Goal: Information Seeking & Learning: Learn about a topic

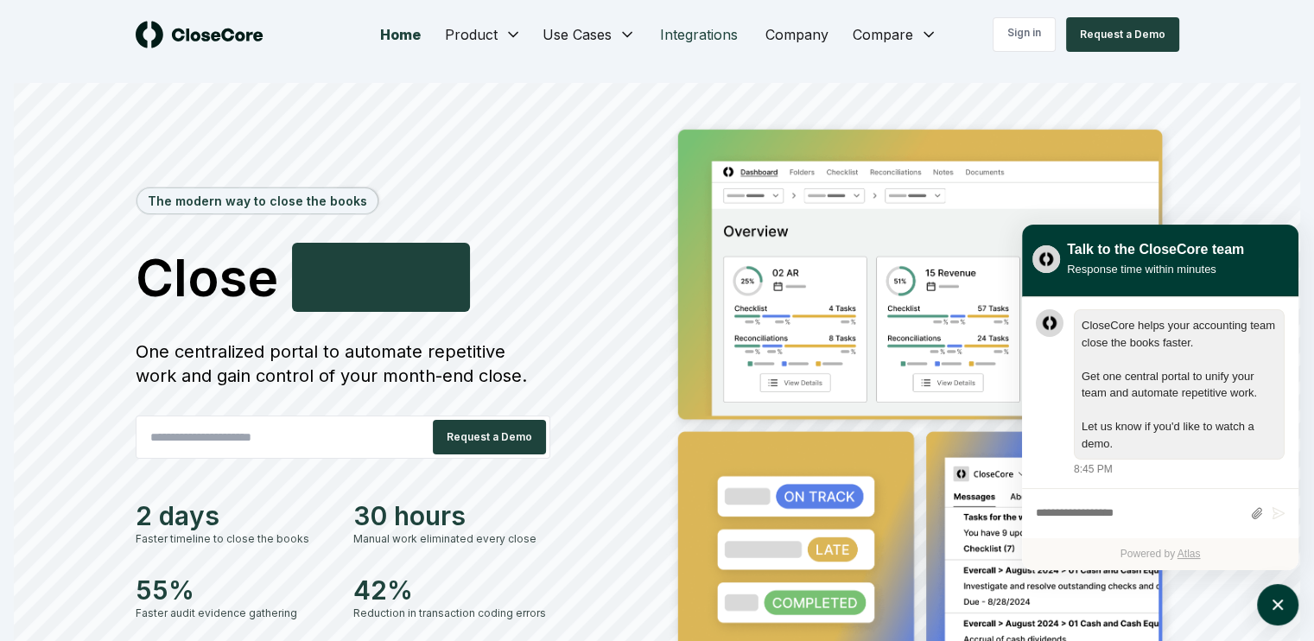
click at [727, 37] on link "Integrations" at bounding box center [698, 34] width 105 height 35
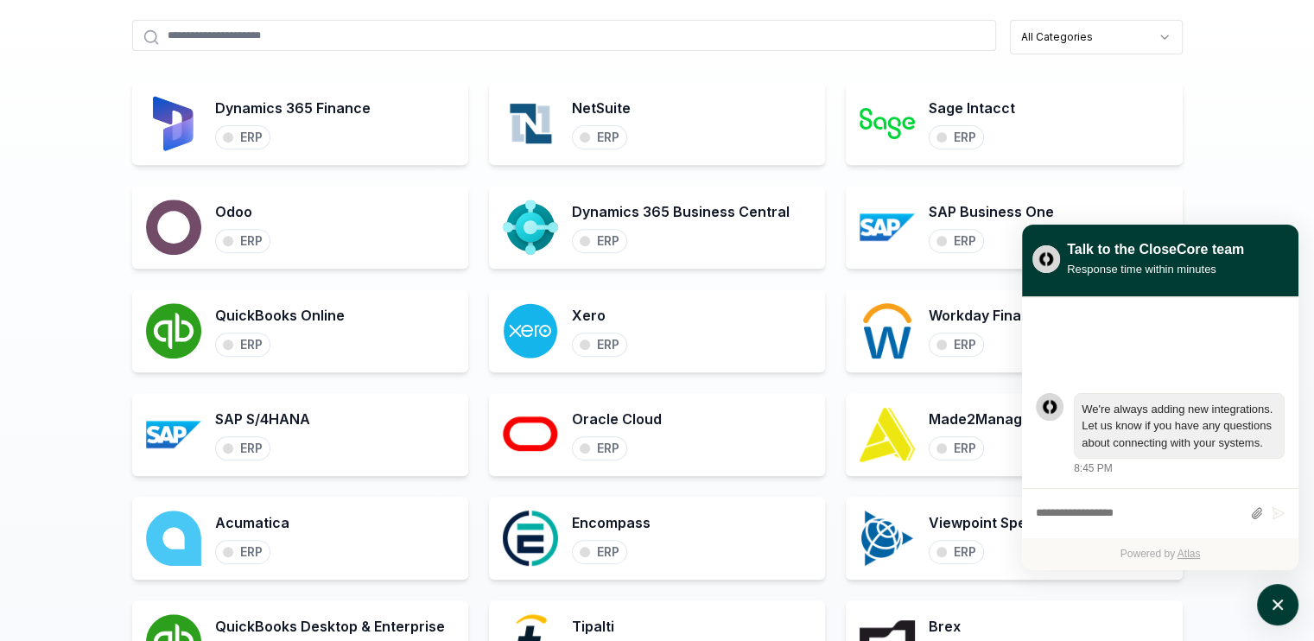
scroll to position [691, 0]
click at [1267, 599] on icon "atlas-launcher" at bounding box center [1277, 604] width 25 height 25
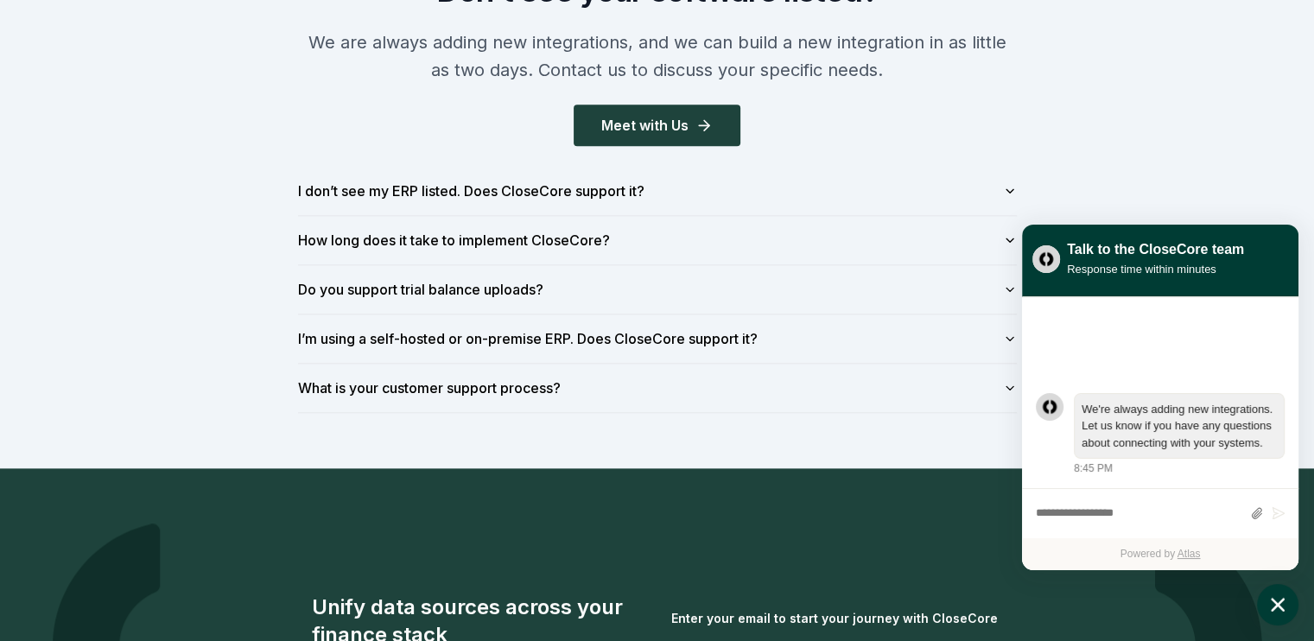
scroll to position [2073, 0]
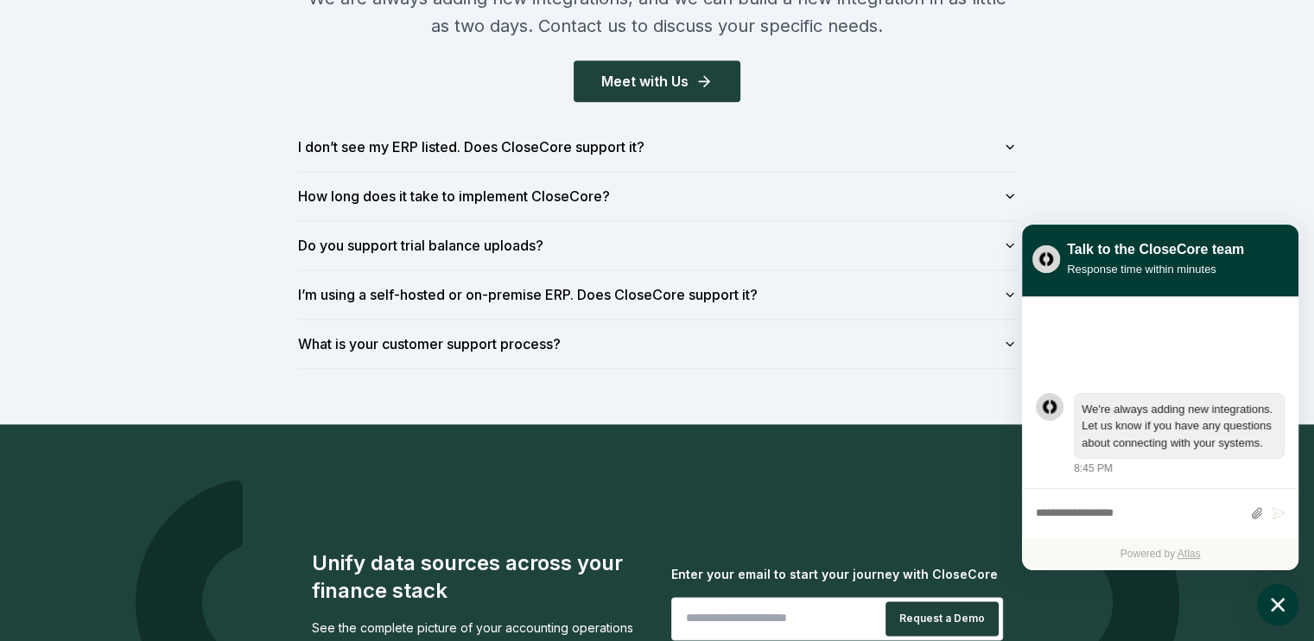
click at [169, 106] on div "Don't see your software listed? We are always adding new integrations, and we c…" at bounding box center [657, 149] width 1314 height 550
click at [375, 287] on button "I’m using a self-hosted or on-premise ERP. Does CloseCore support it?" at bounding box center [657, 294] width 718 height 48
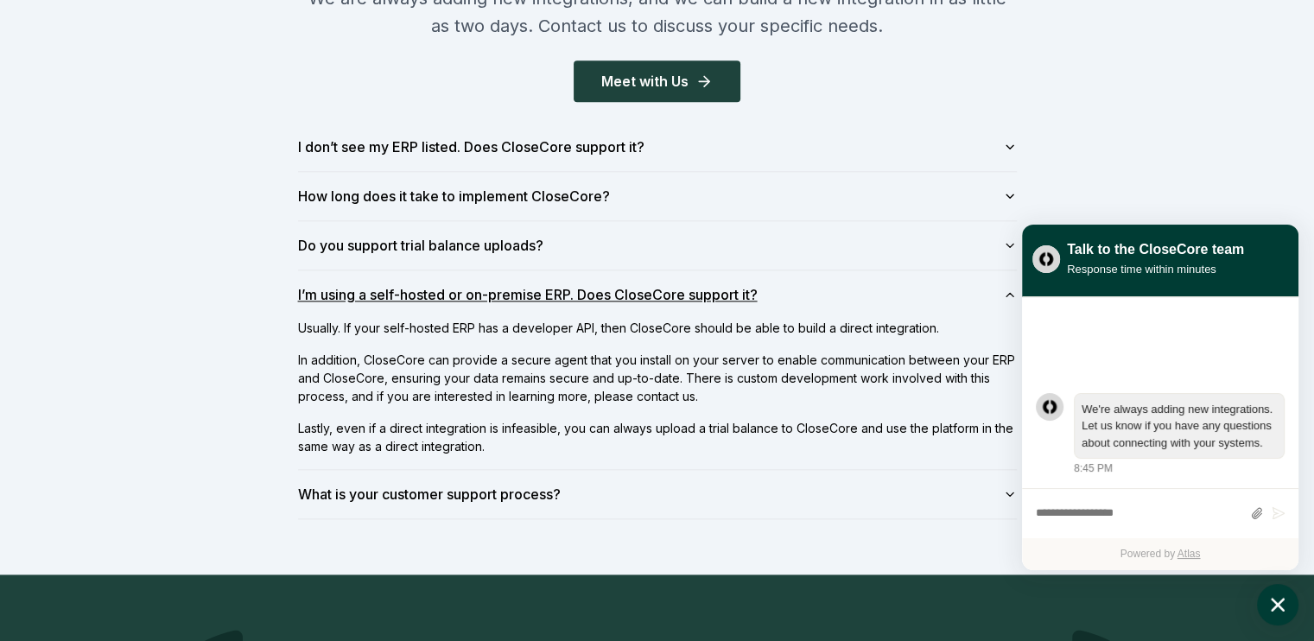
click at [375, 287] on button "I’m using a self-hosted or on-premise ERP. Does CloseCore support it?" at bounding box center [657, 294] width 718 height 48
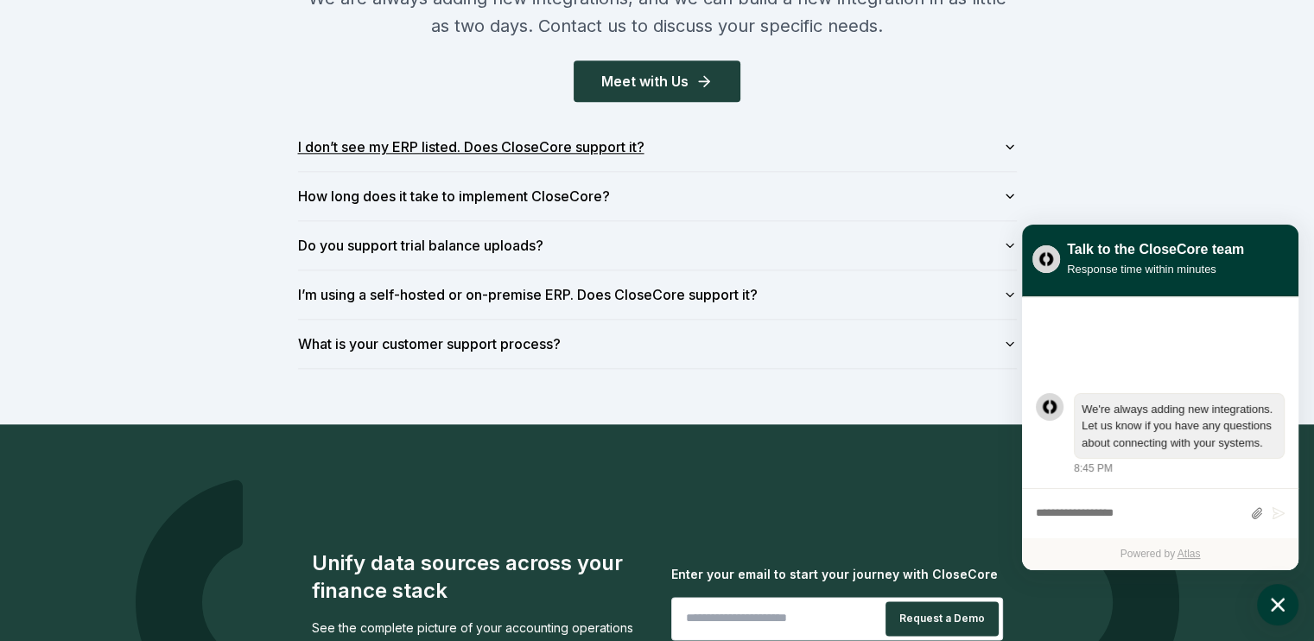
click at [381, 148] on button "I don’t see my ERP listed. Does CloseCore support it?" at bounding box center [657, 147] width 718 height 48
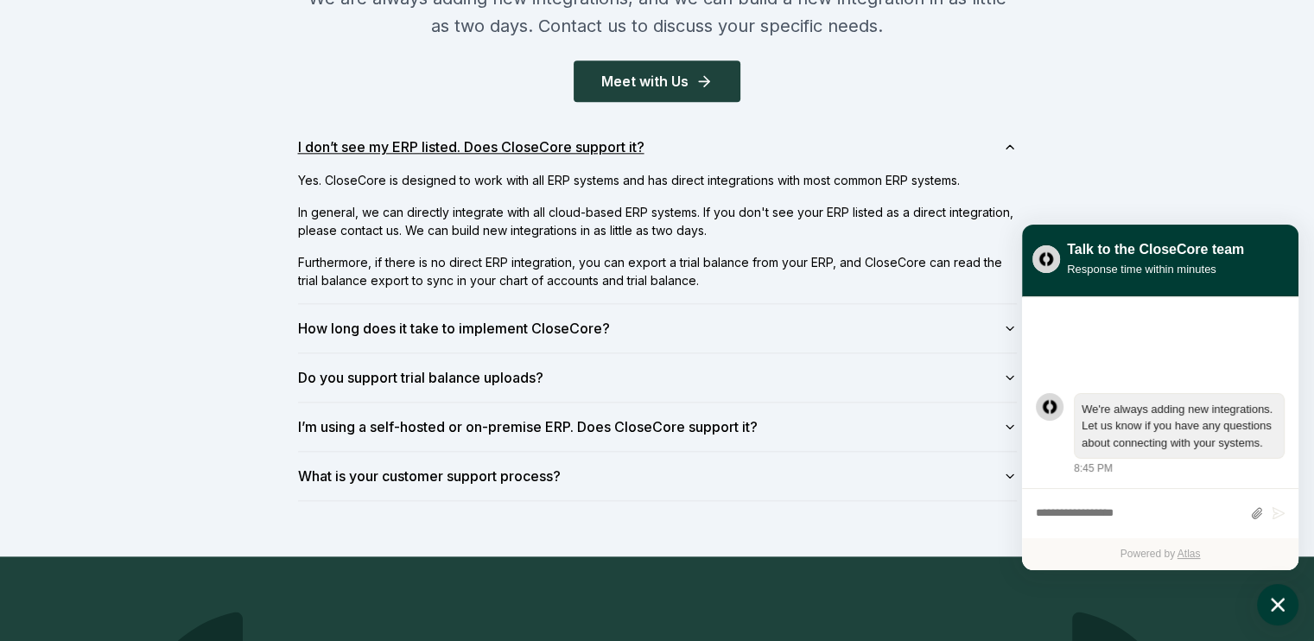
click at [383, 157] on button "I don’t see my ERP listed. Does CloseCore support it?" at bounding box center [657, 147] width 718 height 48
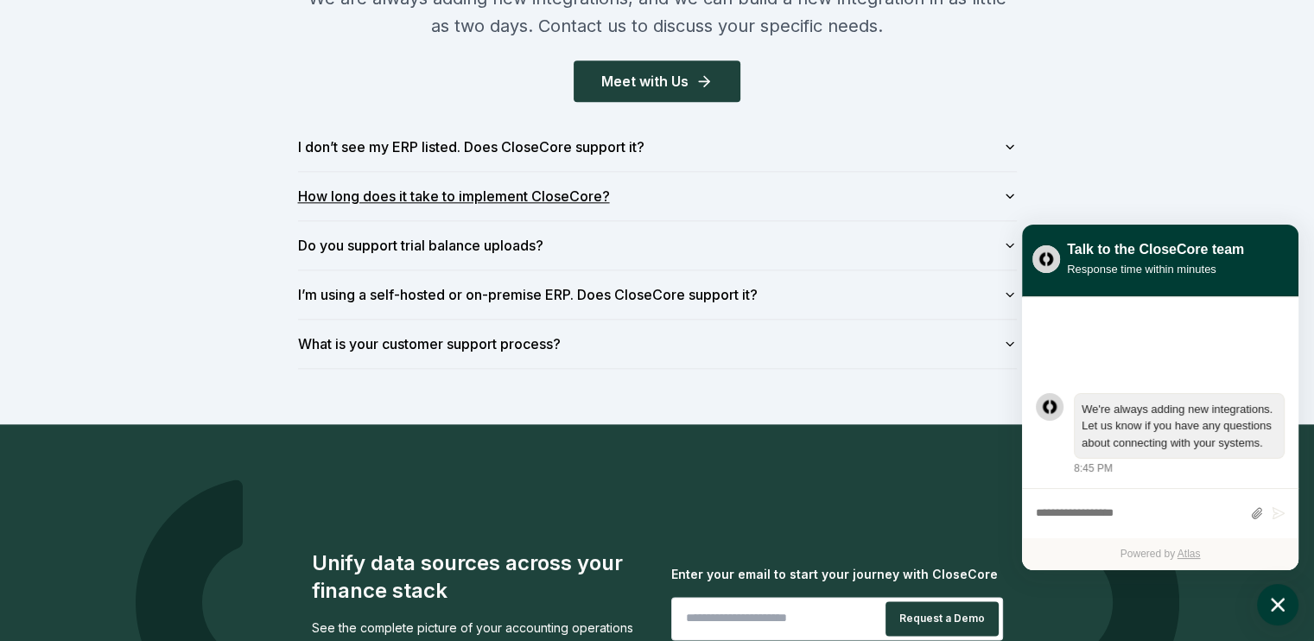
click at [401, 200] on button "How long does it take to implement CloseCore?" at bounding box center [657, 196] width 718 height 48
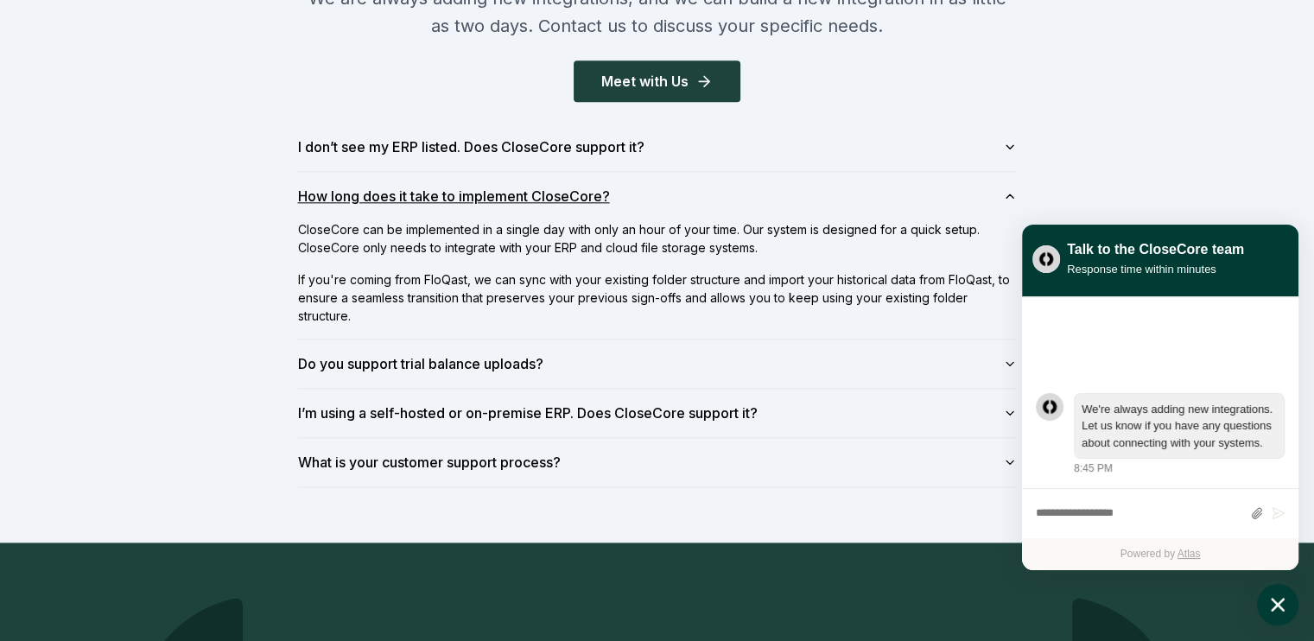
click at [410, 199] on button "How long does it take to implement CloseCore?" at bounding box center [657, 196] width 718 height 48
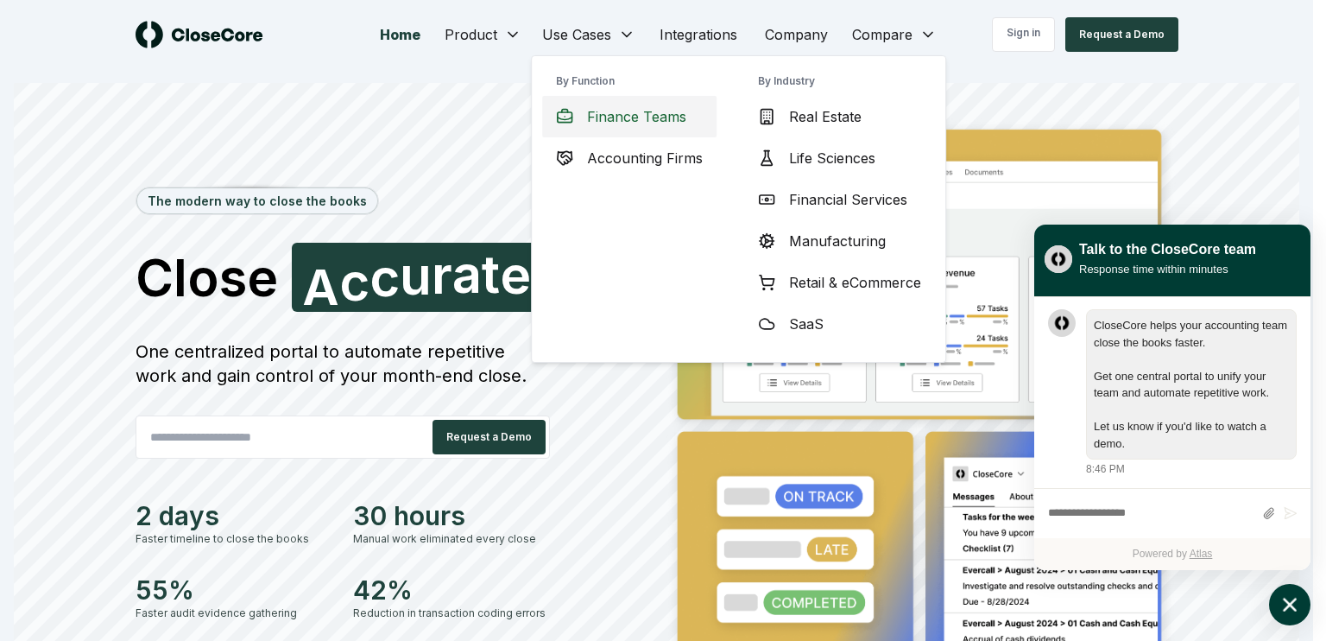
click at [596, 111] on span "Finance Teams" at bounding box center [636, 116] width 99 height 21
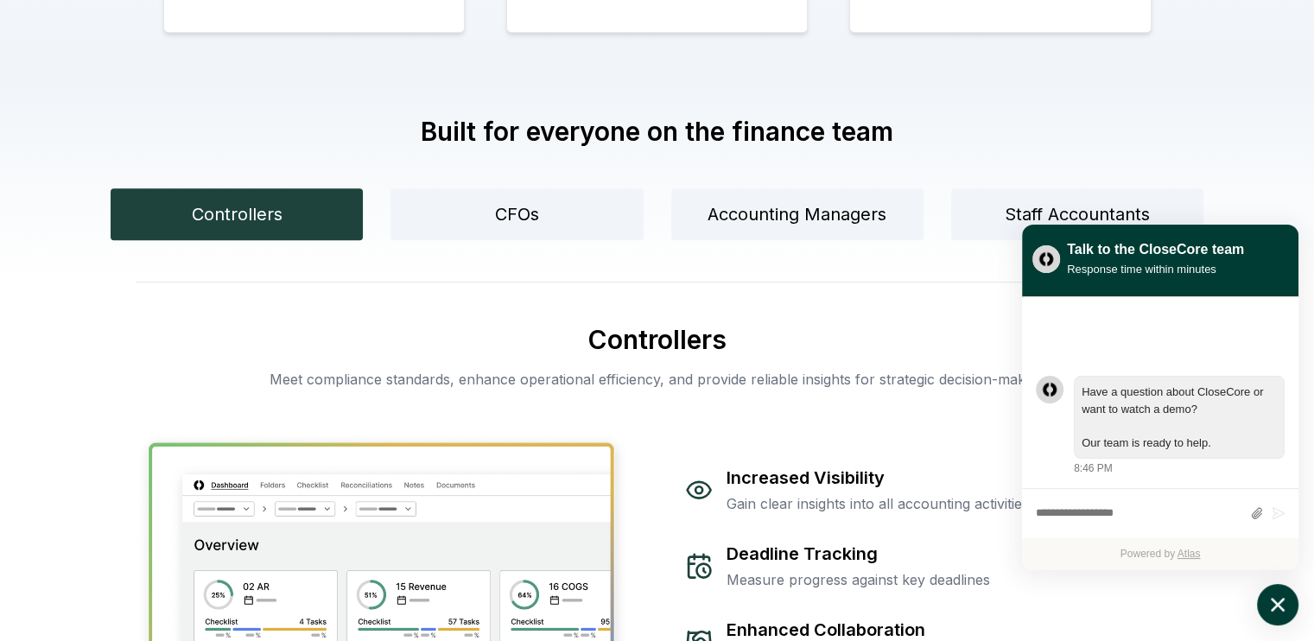
click at [300, 203] on button "Controllers" at bounding box center [237, 214] width 252 height 52
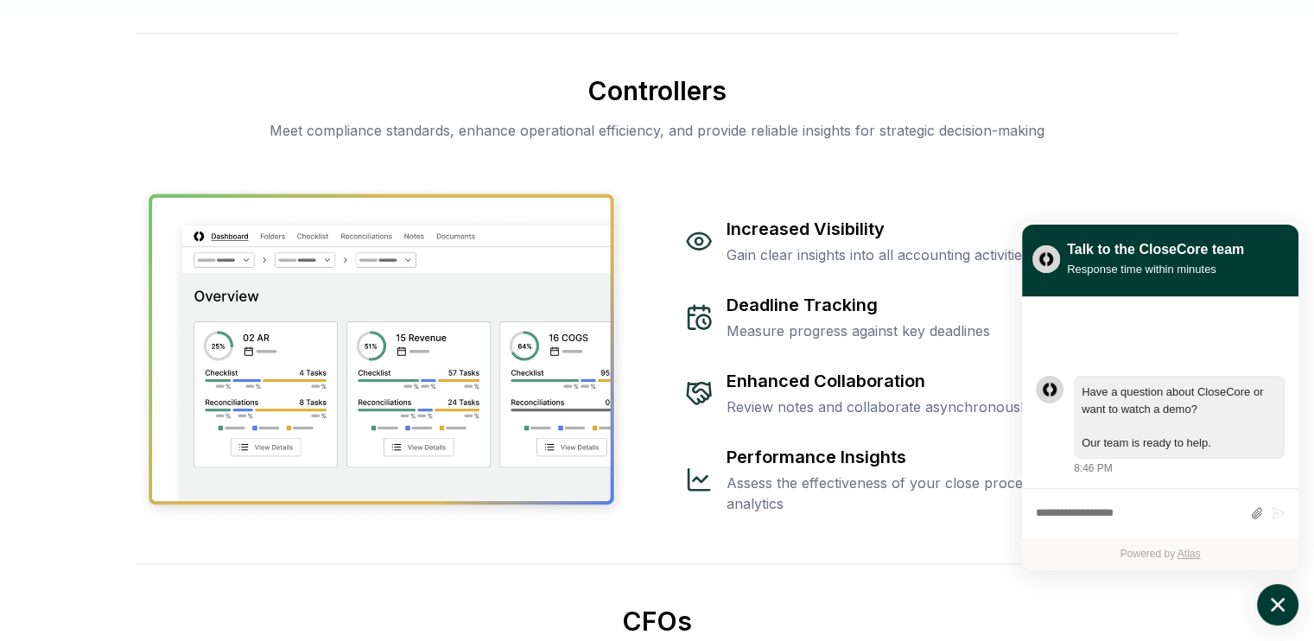
scroll to position [1317, 0]
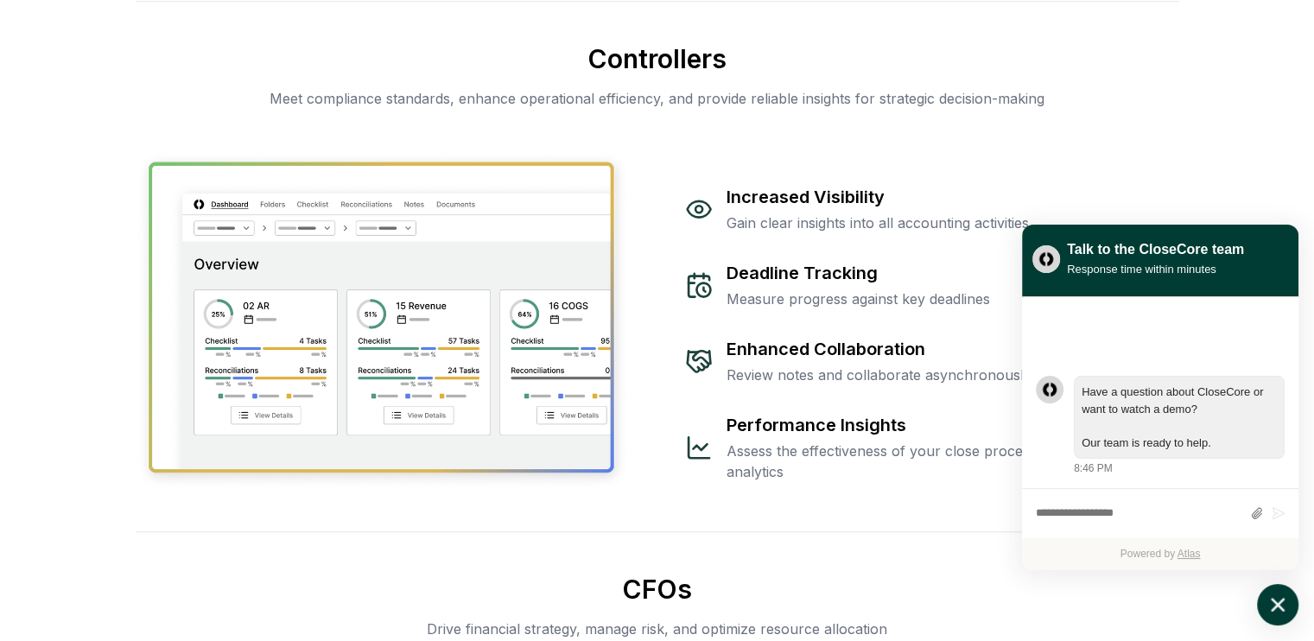
click at [1275, 598] on icon "atlas-launcher" at bounding box center [1277, 604] width 25 height 25
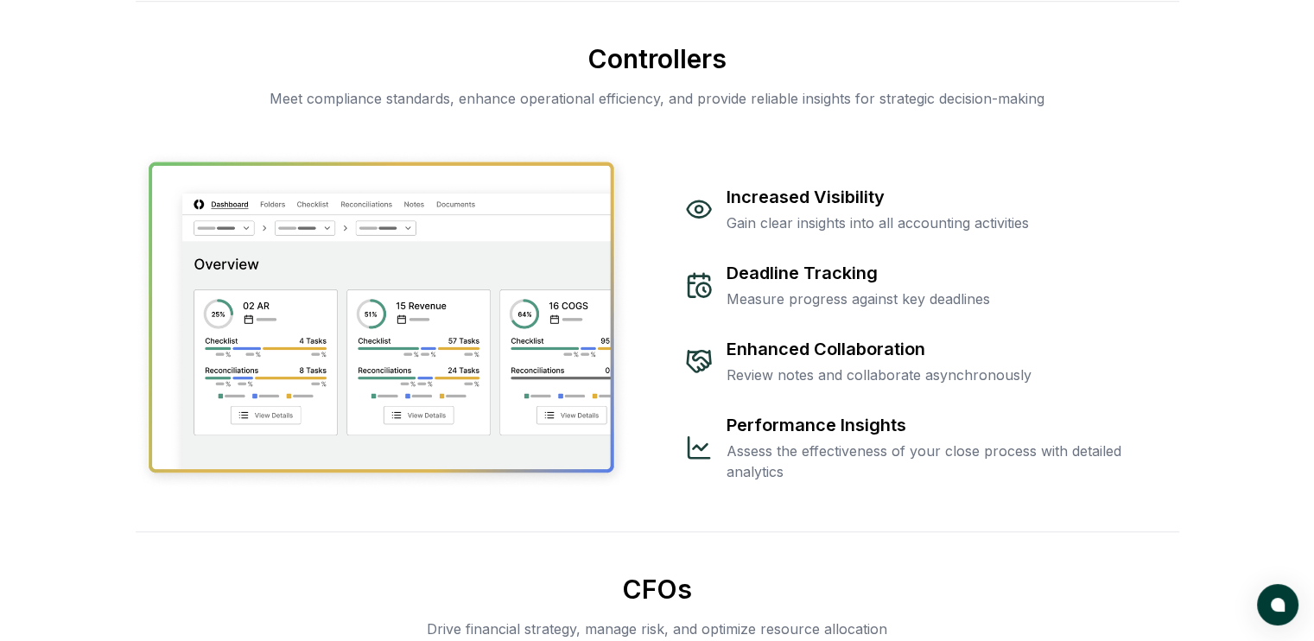
click at [687, 107] on div "Controllers Meet compliance standards, enhance operational efficiency, and prov…" at bounding box center [657, 266] width 1043 height 530
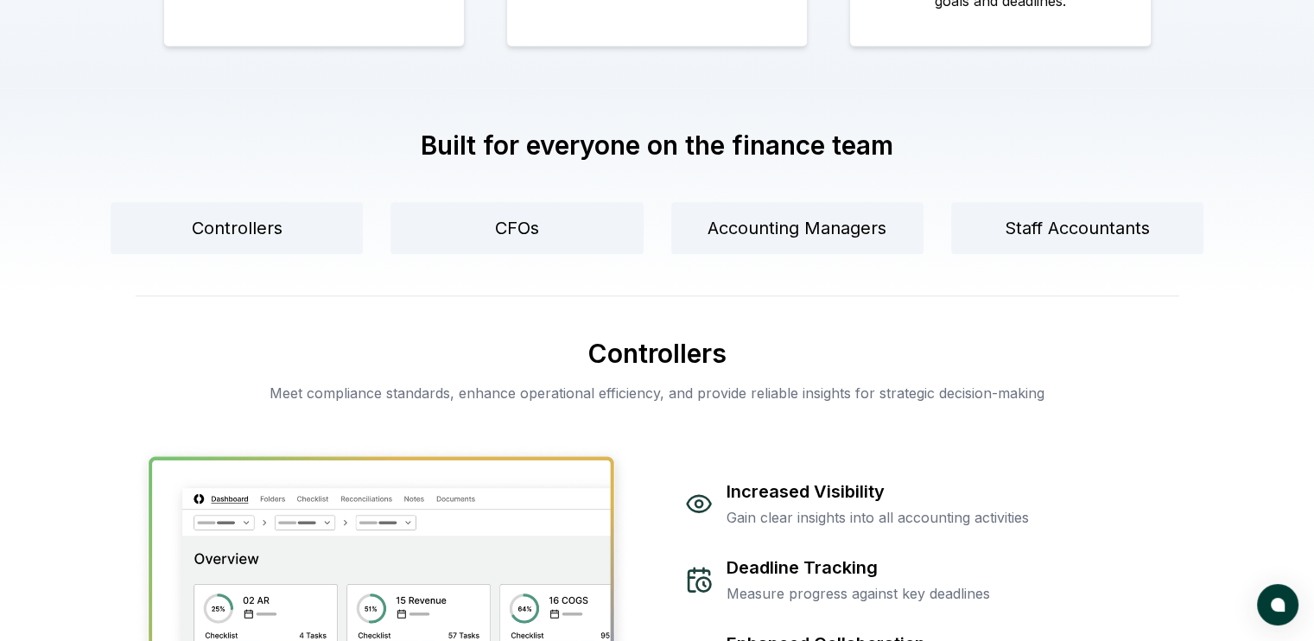
scroll to position [0, 0]
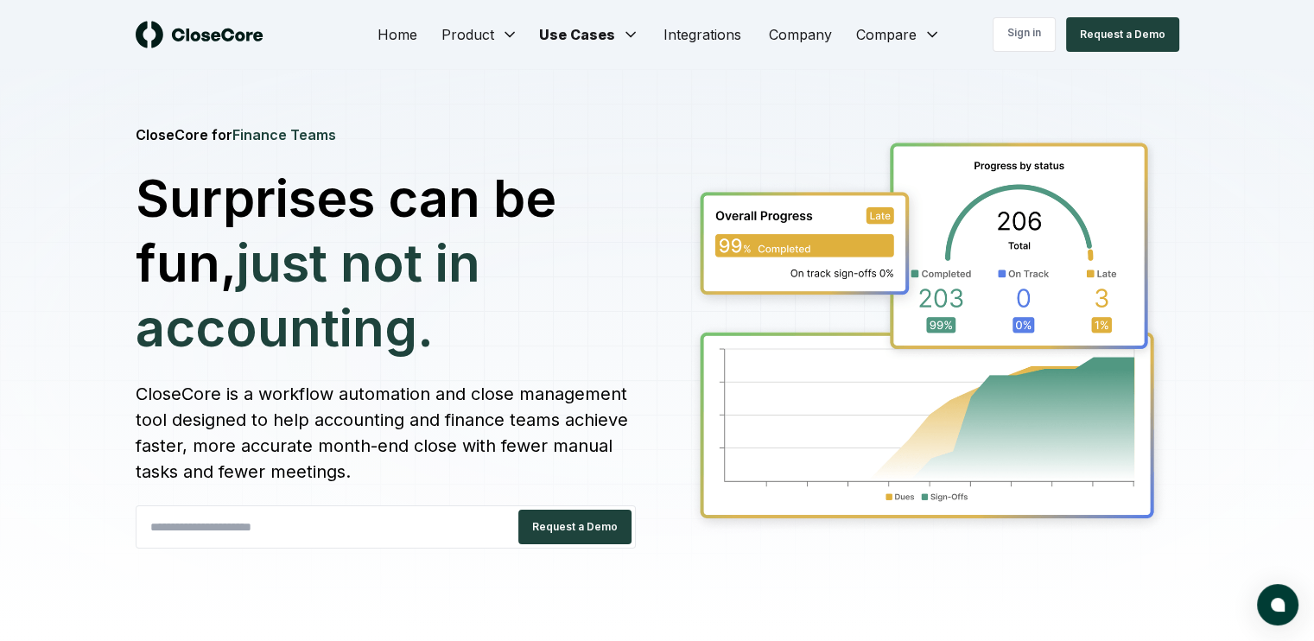
drag, startPoint x: 142, startPoint y: 44, endPoint x: 132, endPoint y: -22, distance: 67.2
